Goal: Find specific page/section: Find specific page/section

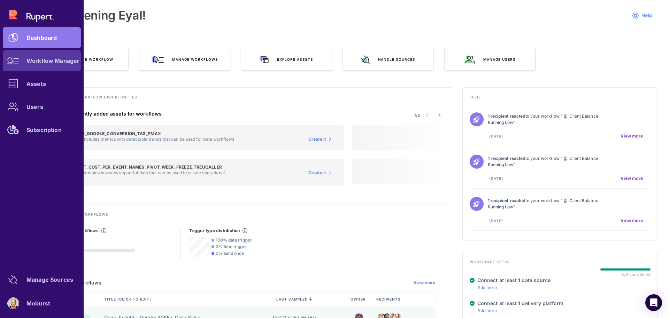
click at [43, 63] on div "Workflow Manager" at bounding box center [52, 61] width 53 height 4
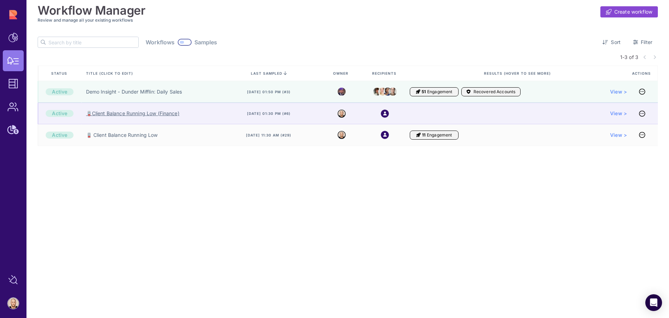
click at [135, 113] on link "🪫Client Balance Running Low (Finance)" at bounding box center [132, 113] width 93 height 7
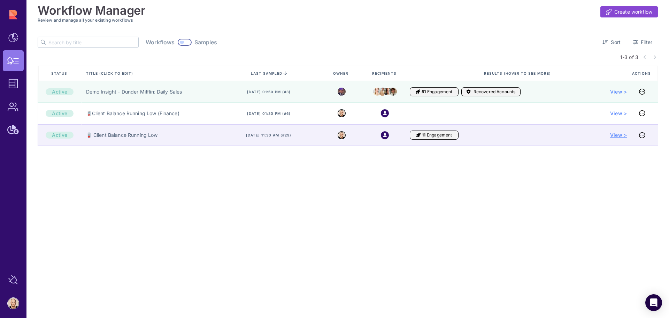
click at [619, 136] on span "View >" at bounding box center [618, 134] width 17 height 7
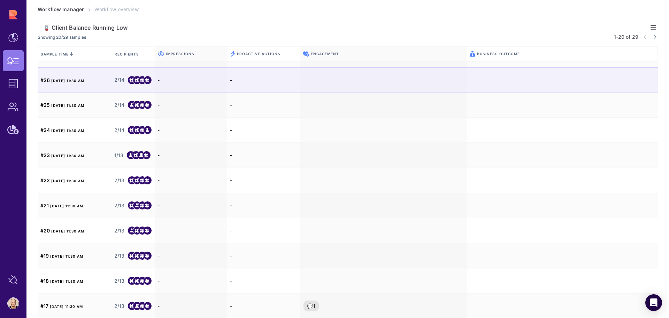
scroll to position [61, 0]
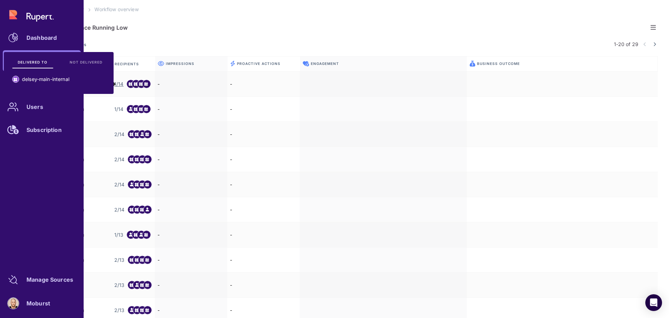
click at [13, 15] on div "Dashboard Workflow Manager Assets Users Subscription" at bounding box center [42, 72] width 78 height 136
